Goal: Task Accomplishment & Management: Manage account settings

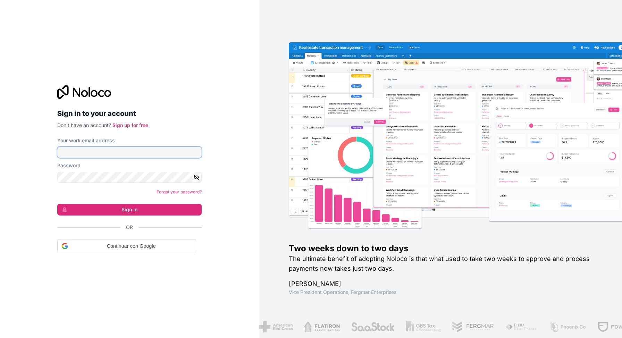
click at [147, 153] on input "Your work email address" at bounding box center [129, 152] width 144 height 11
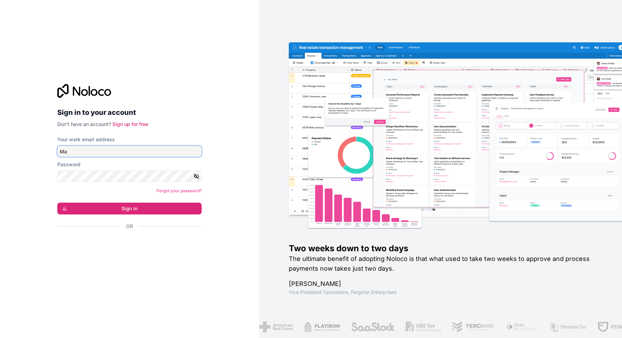
type input "M"
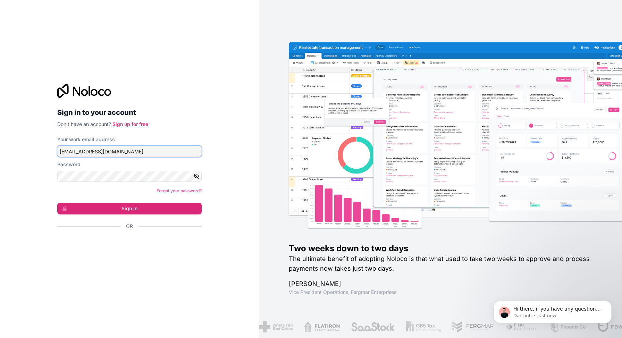
type input "bennettm@willamette.edu"
click at [134, 207] on button "Sign in" at bounding box center [129, 209] width 144 height 12
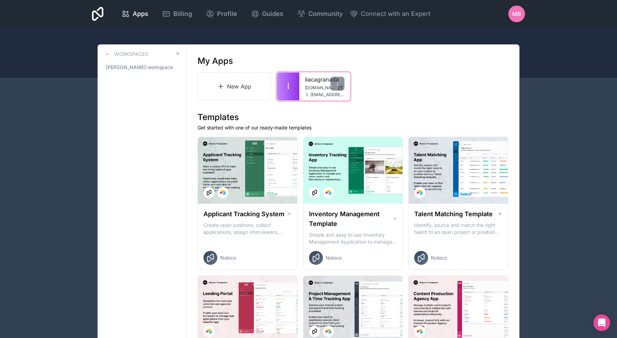
click at [318, 85] on span "ilacagranada.noloco.co" at bounding box center [320, 88] width 30 height 6
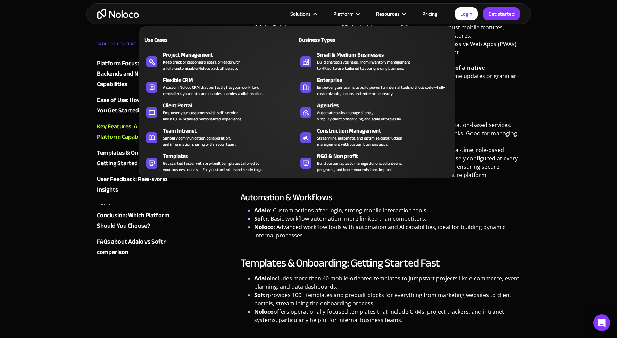
scroll to position [823, 0]
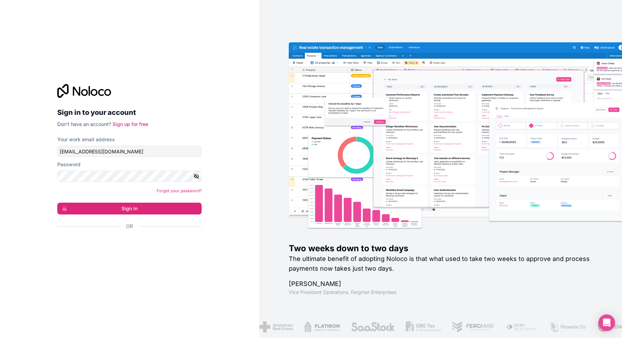
type input "[EMAIL_ADDRESS][DOMAIN_NAME]"
click at [157, 188] on link "Forgot your password?" at bounding box center [179, 190] width 45 height 5
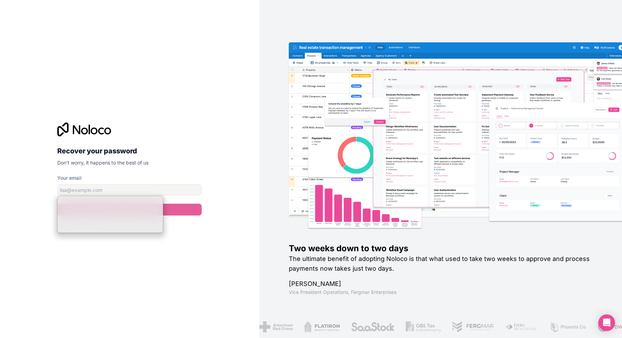
click at [92, 192] on input "Your email" at bounding box center [129, 189] width 144 height 11
click at [136, 262] on div "Recover your password Don't worry, it happens to the best of us Your email Emai…" at bounding box center [129, 169] width 259 height 338
